Goal: Task Accomplishment & Management: Complete application form

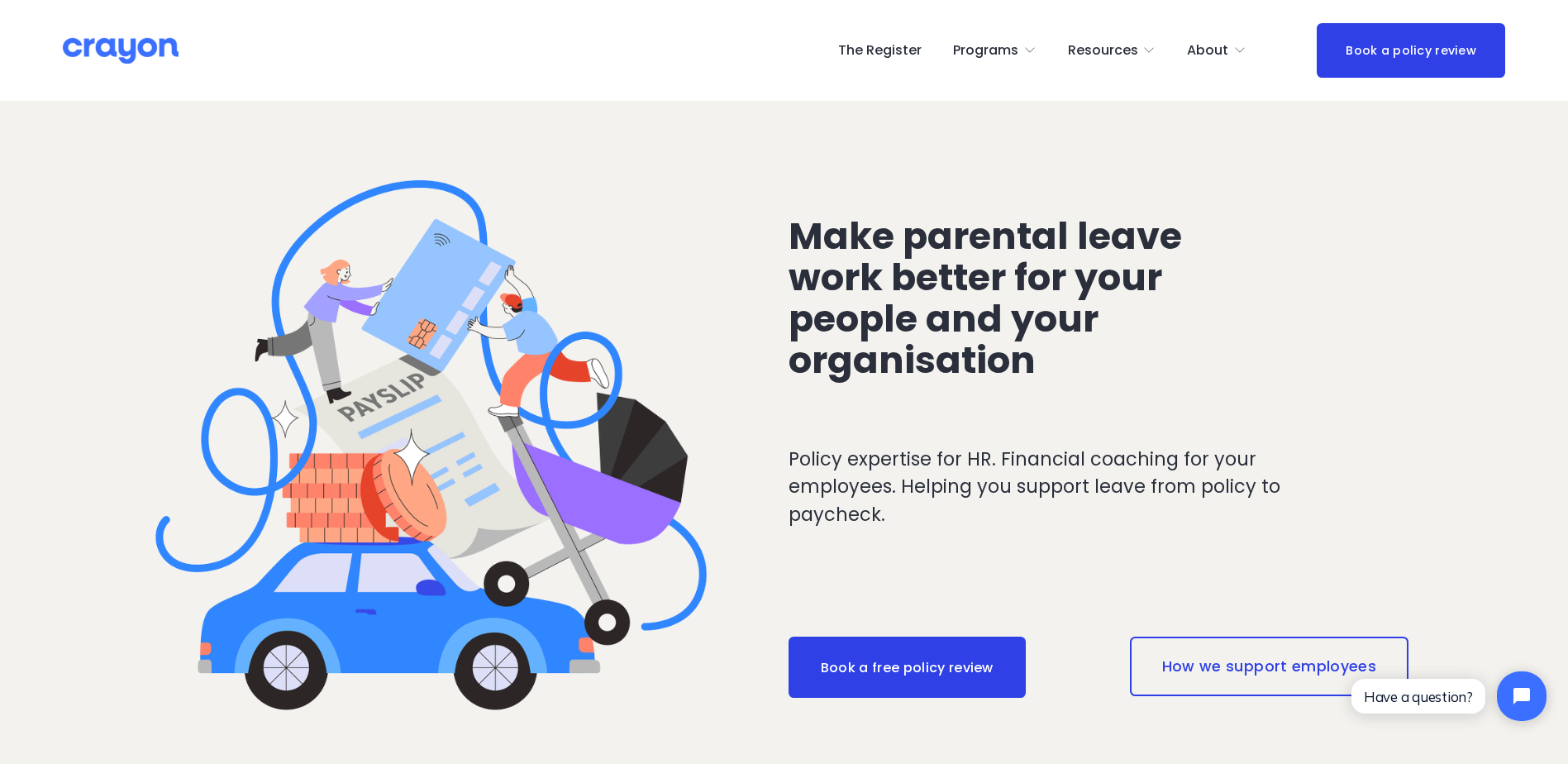
click at [0, 0] on span "About Us" at bounding box center [0, 0] width 0 height 0
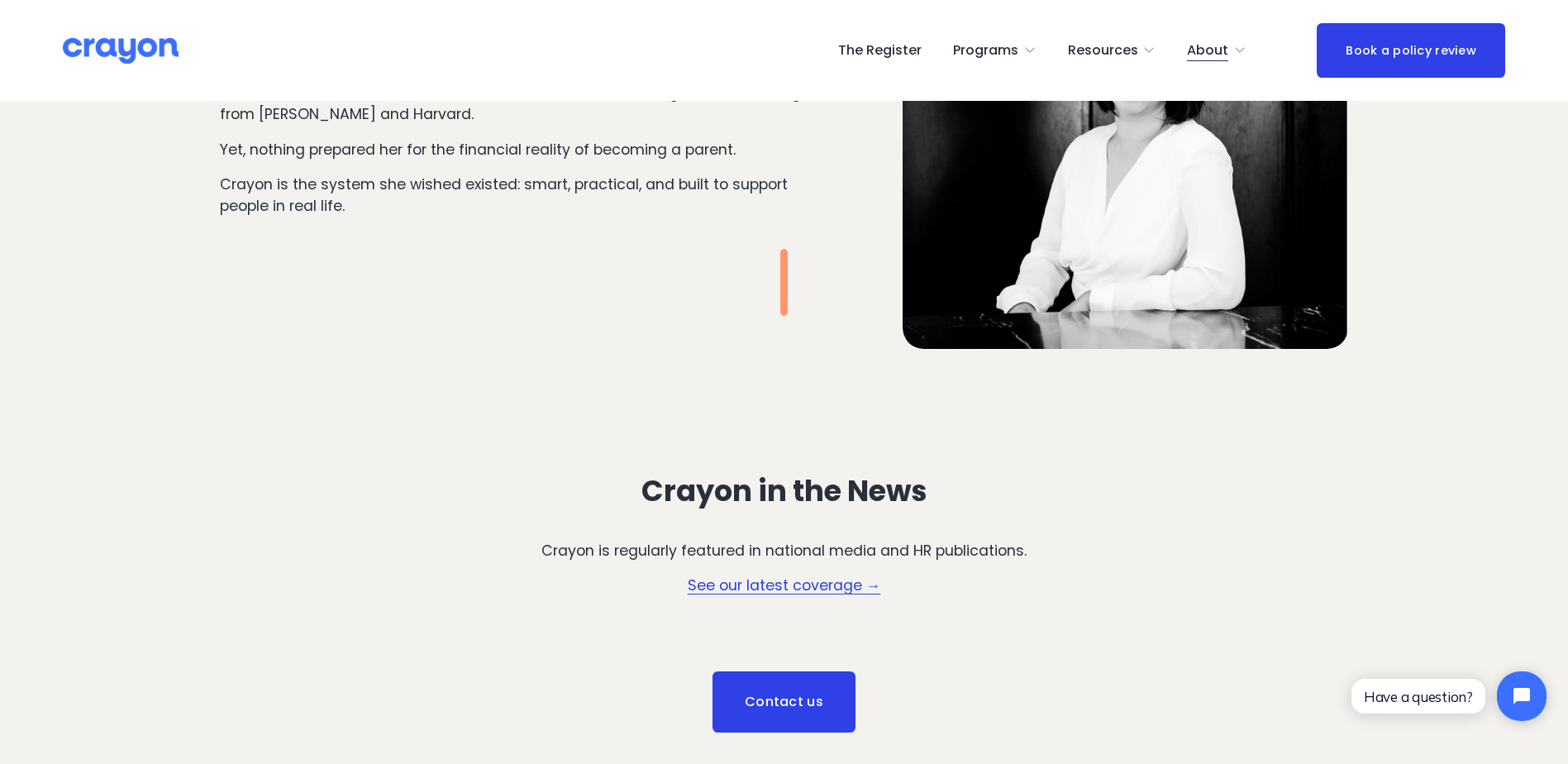
scroll to position [2083, 0]
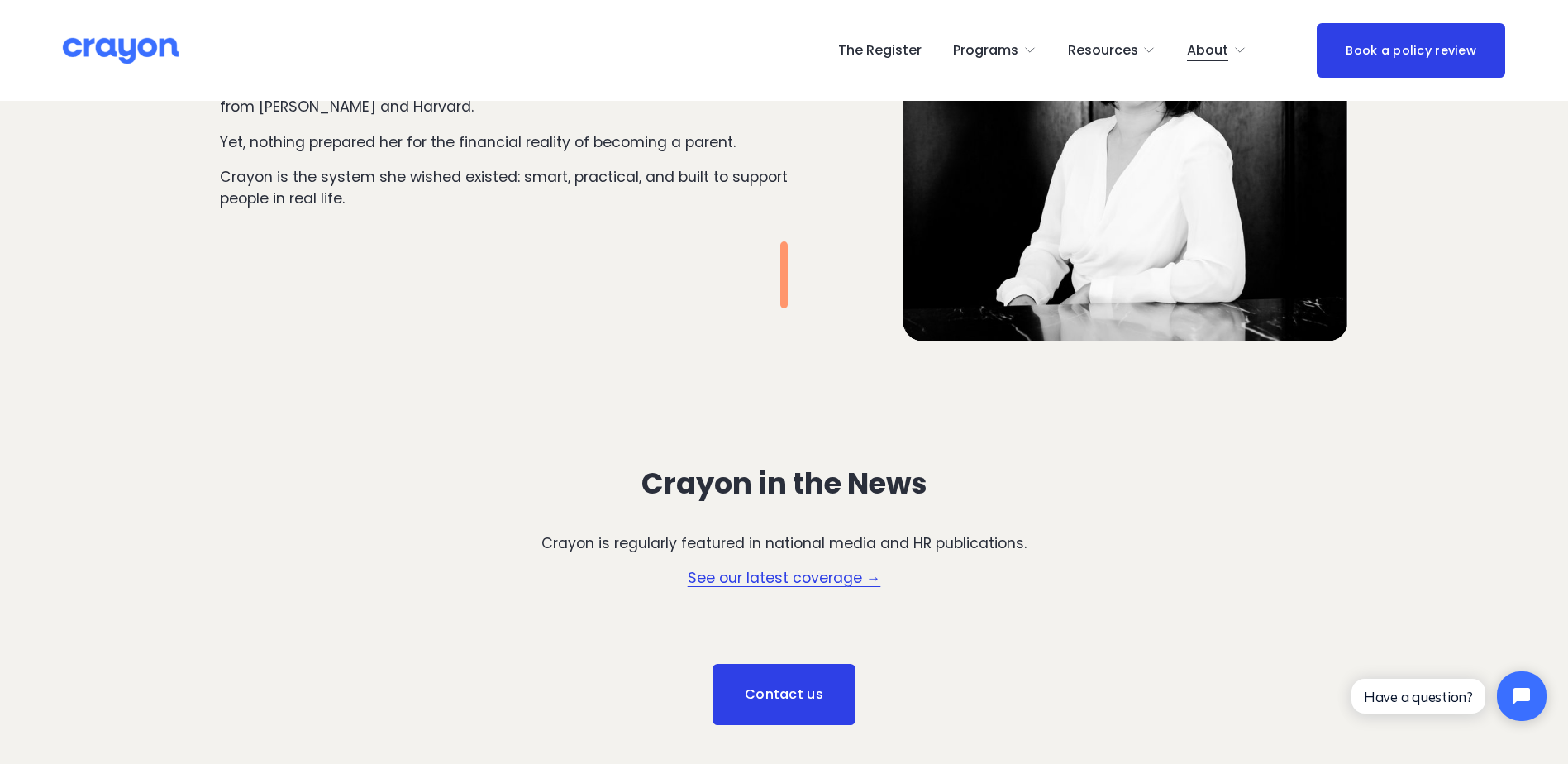
click at [710, 588] on link "See our latest coverage →" at bounding box center [784, 577] width 193 height 20
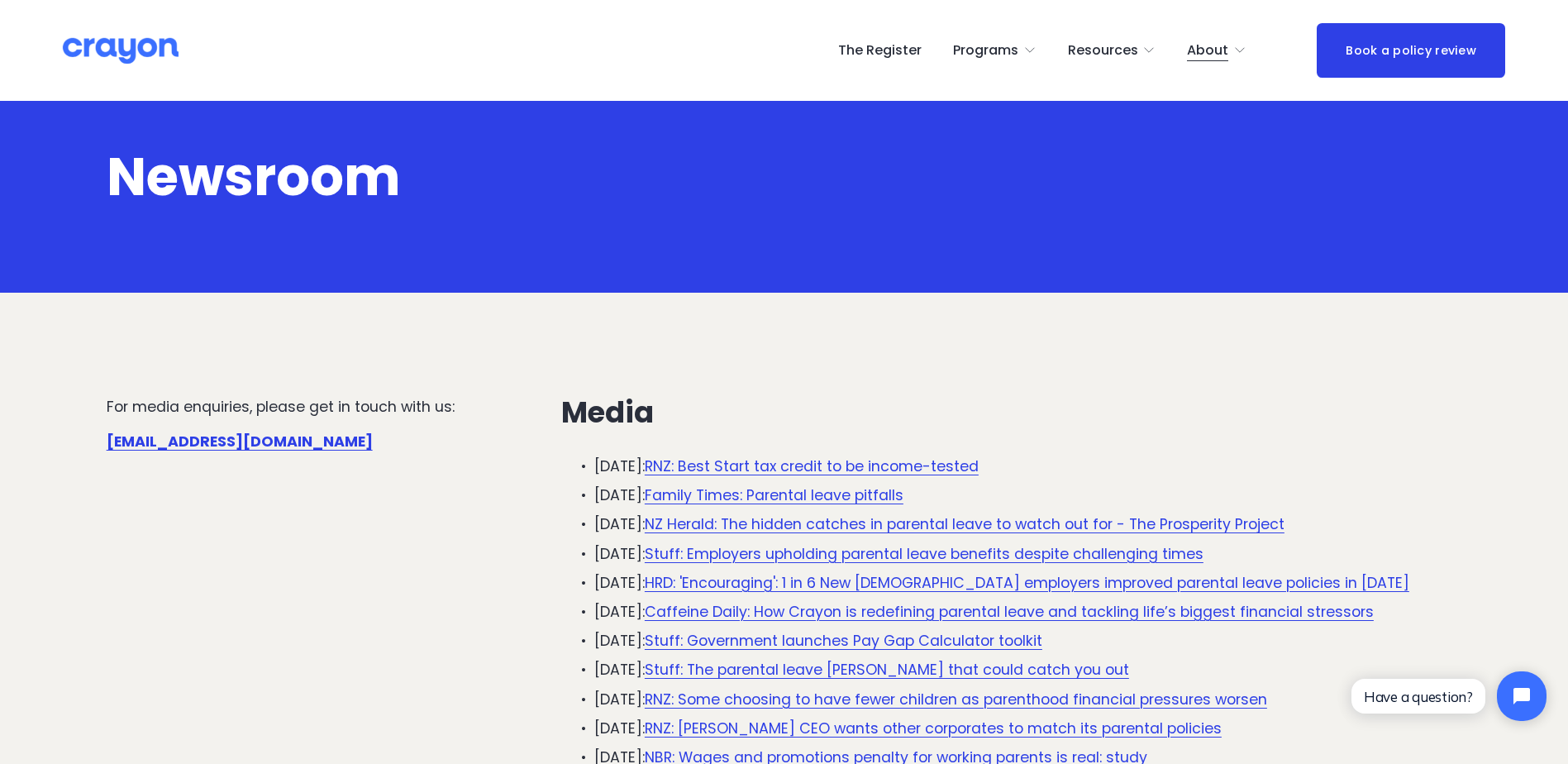
click at [875, 41] on link "The Register" at bounding box center [880, 50] width 84 height 26
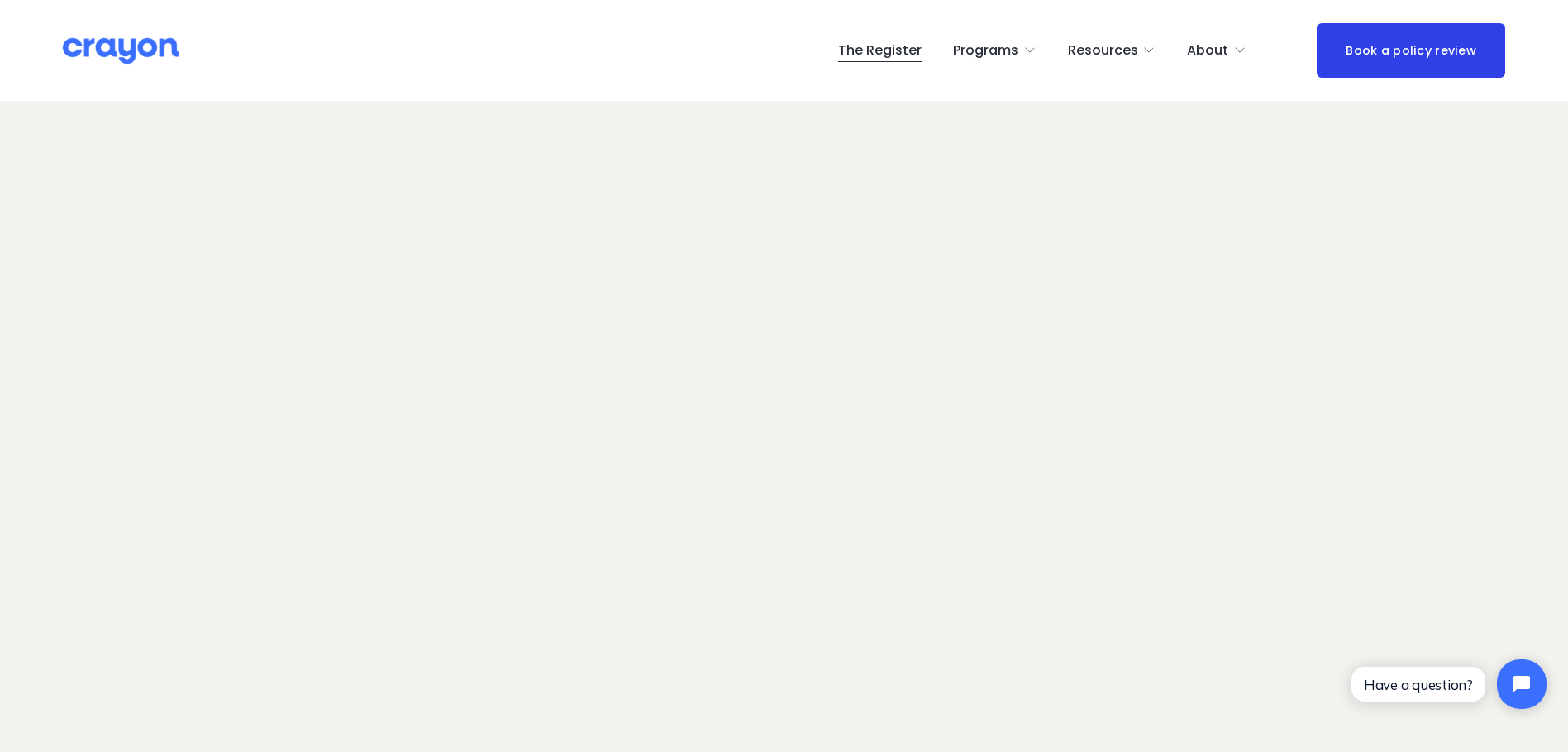
click at [875, 41] on link "The Register" at bounding box center [880, 50] width 84 height 26
click at [0, 0] on span "Contact Us" at bounding box center [0, 0] width 0 height 0
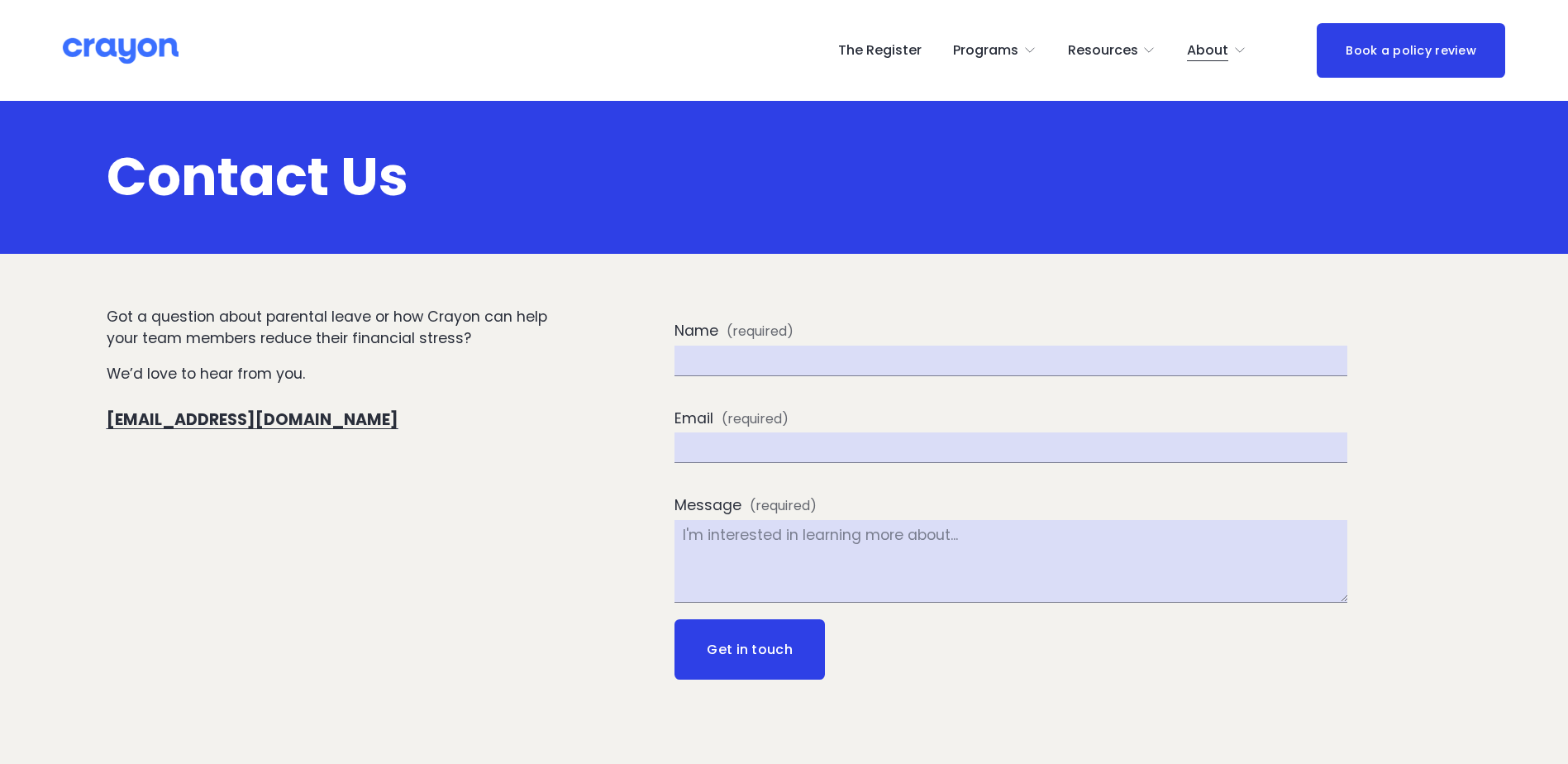
click at [763, 334] on span "(required)" at bounding box center [760, 331] width 67 height 20
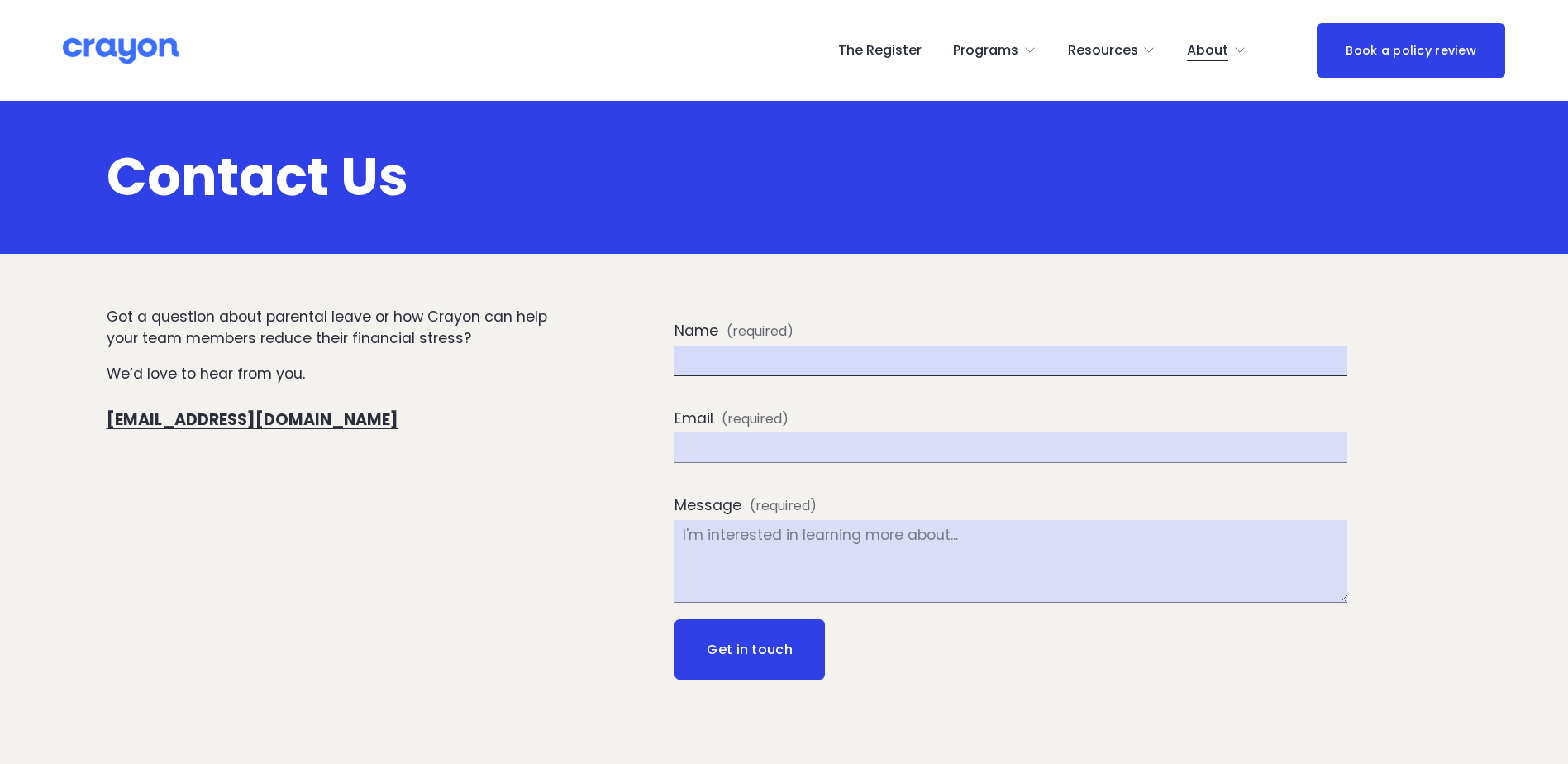
click at [763, 345] on input "Name (required)" at bounding box center [1010, 360] width 673 height 31
type input "[PERSON_NAME]"
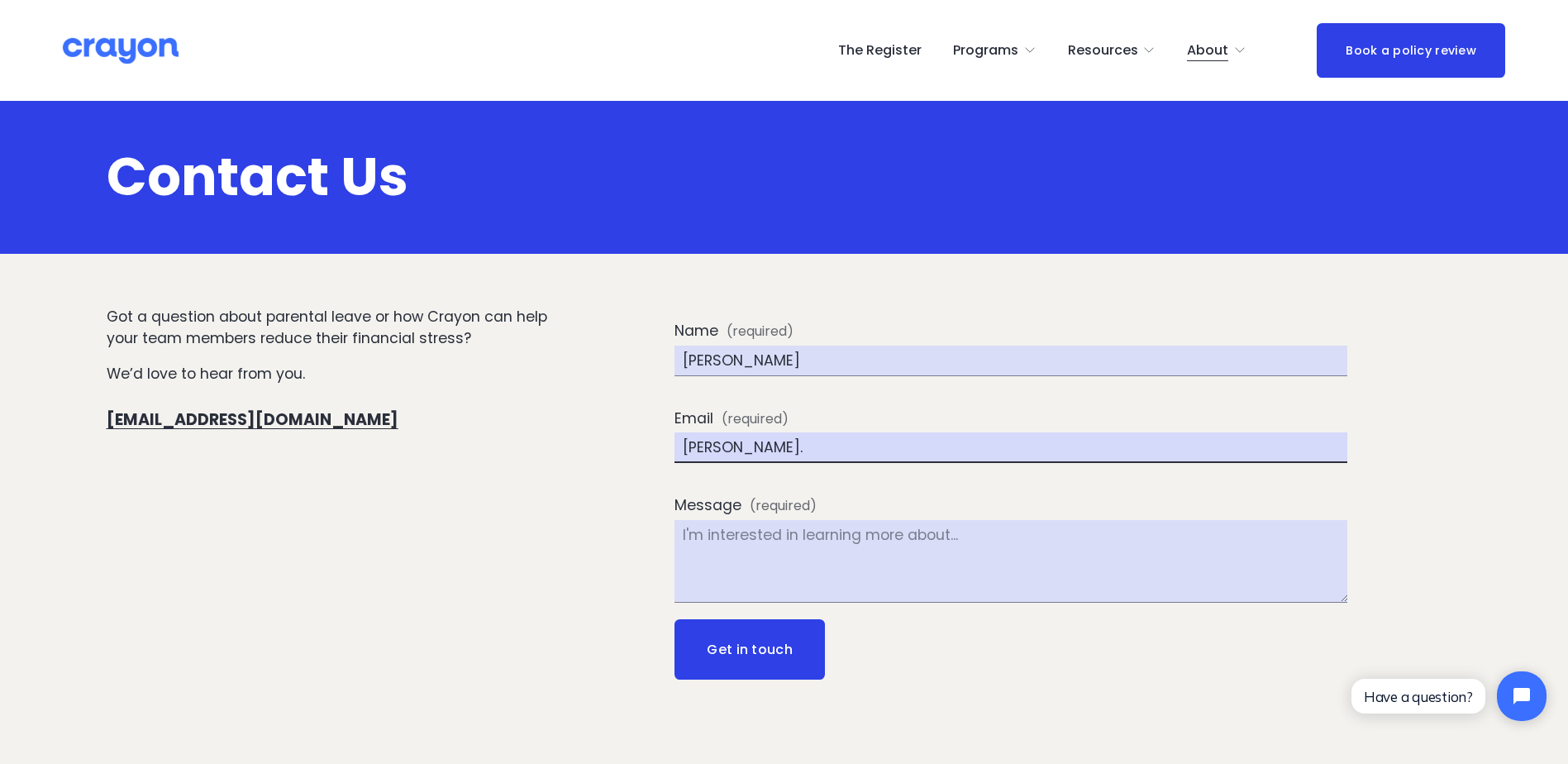
type input "[EMAIL_ADDRESS][PERSON_NAME][DOMAIN_NAME]"
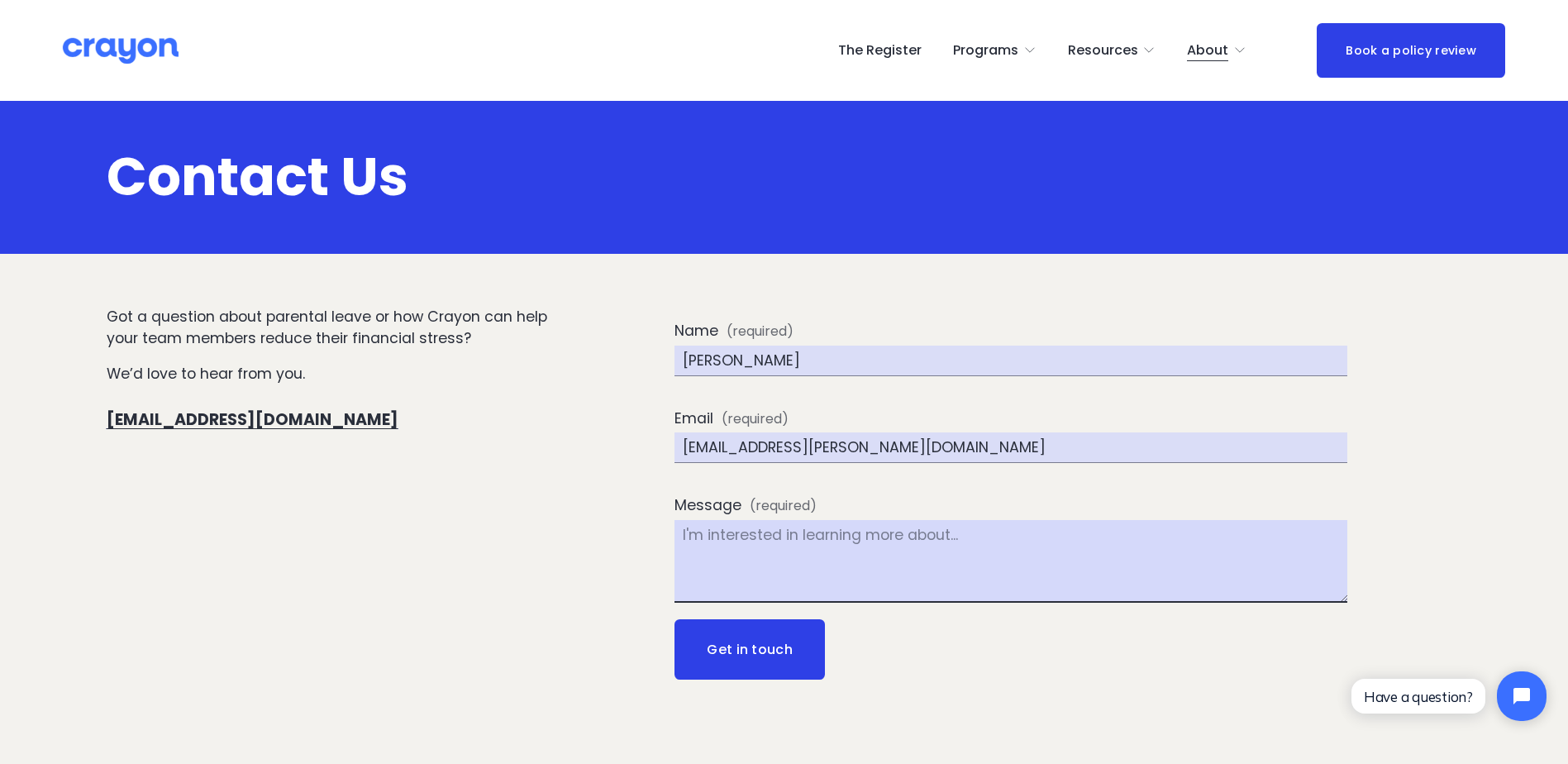
click at [729, 531] on textarea "Message (required)" at bounding box center [1010, 561] width 673 height 83
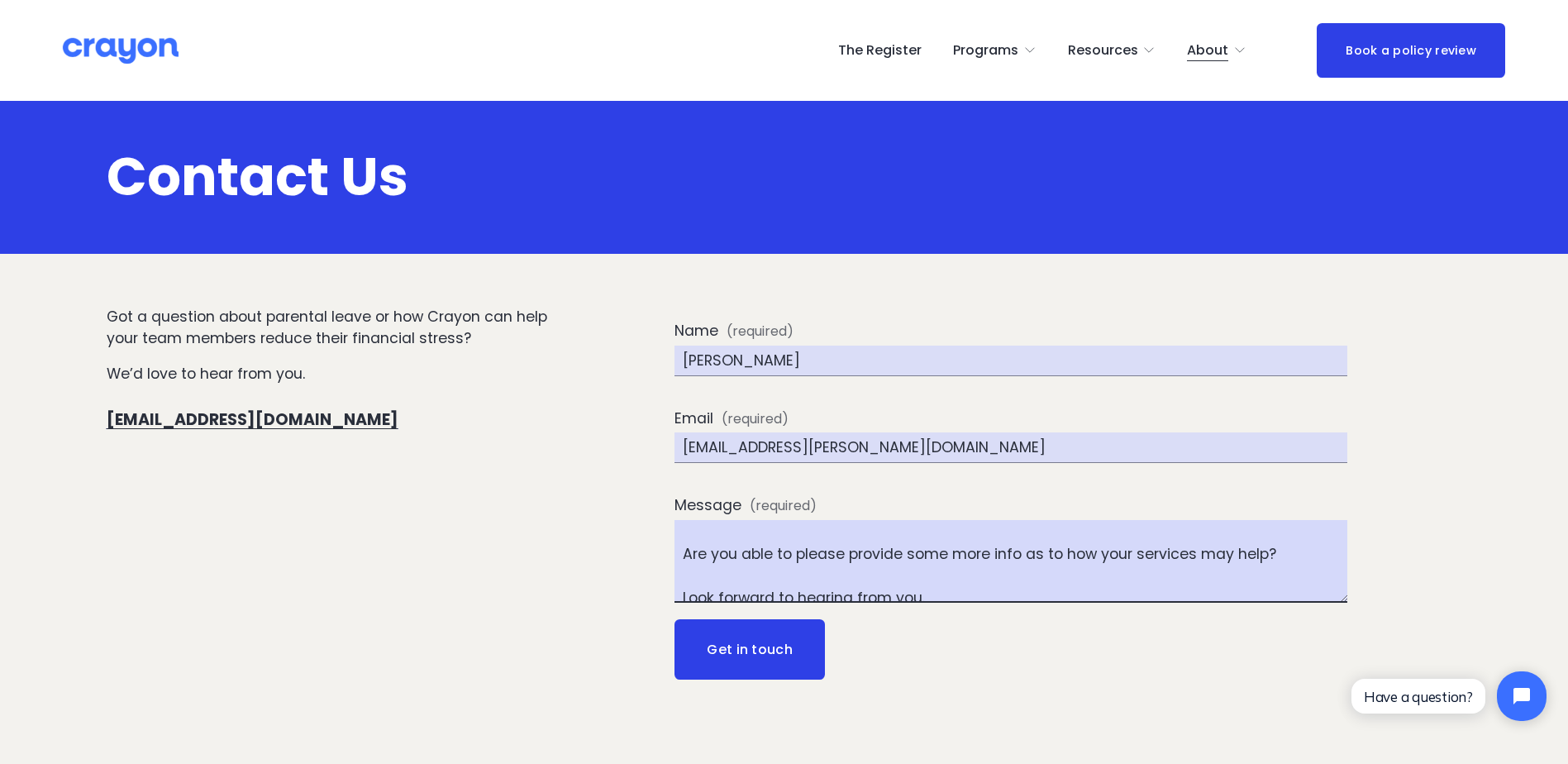
scroll to position [59, 0]
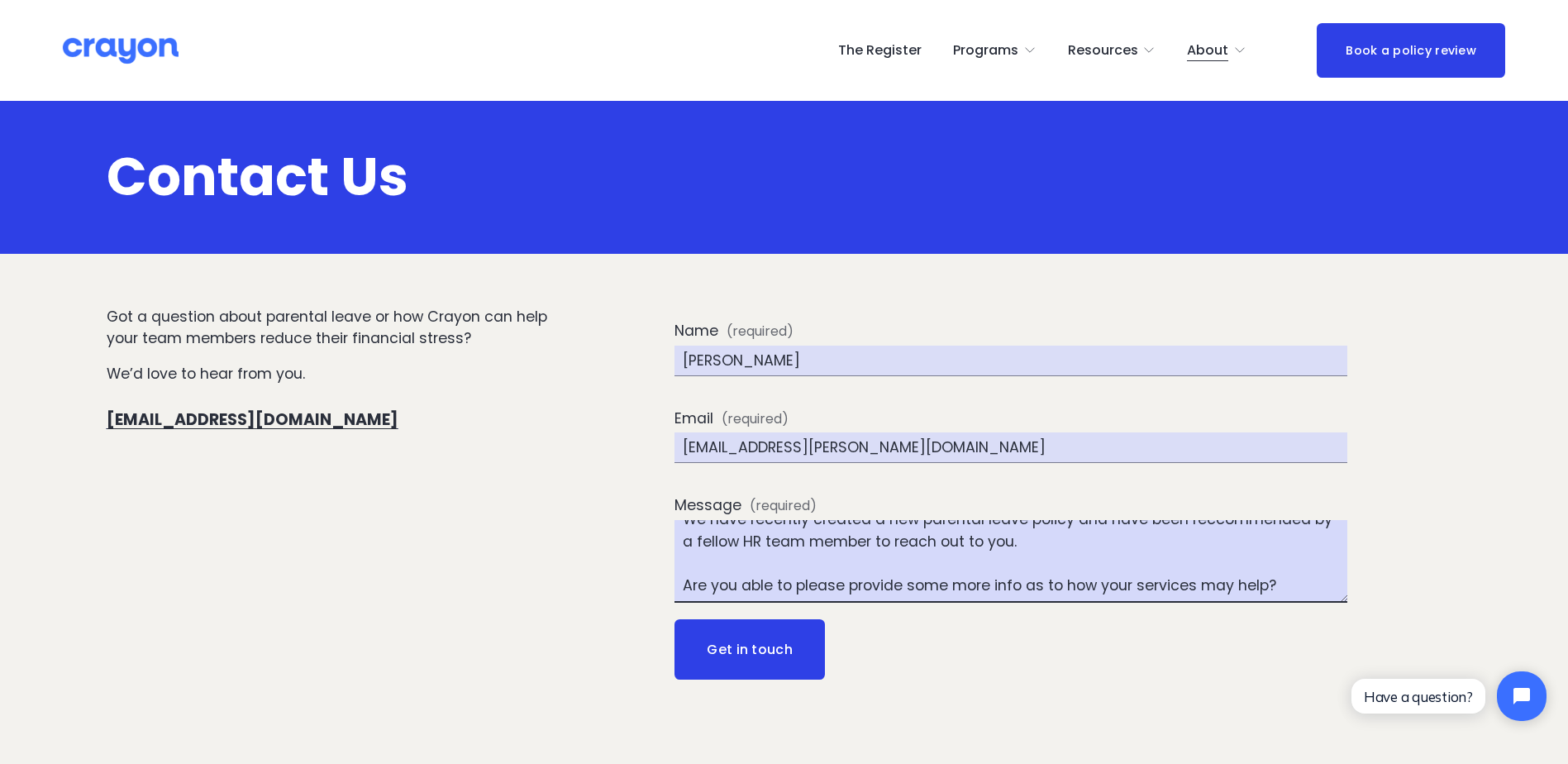
click at [1270, 587] on textarea "Hi there We have recently created a new parental leave policy and have been rec…" at bounding box center [1010, 561] width 673 height 83
type textarea "Hi there We have recently created a new parental leave policy and have been rec…"
click at [779, 642] on button "Get in touch Get in touch" at bounding box center [749, 649] width 150 height 61
